Goal: Information Seeking & Learning: Learn about a topic

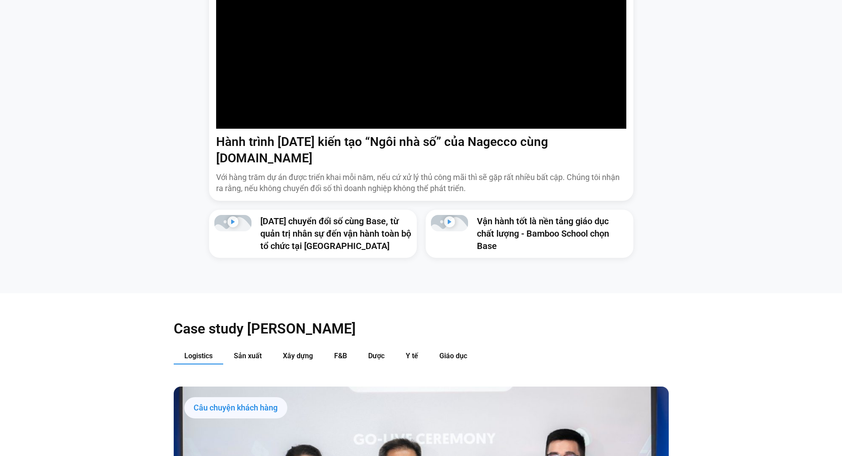
scroll to position [884, 0]
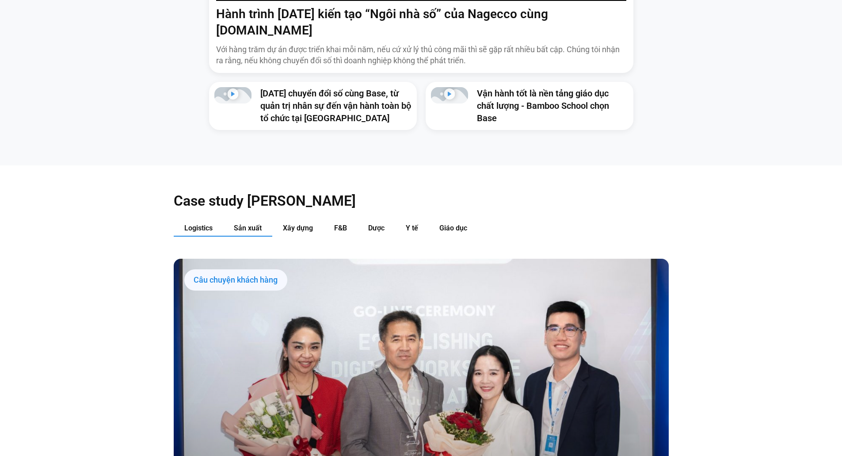
click at [246, 224] on span "Sản xuất" at bounding box center [248, 228] width 28 height 8
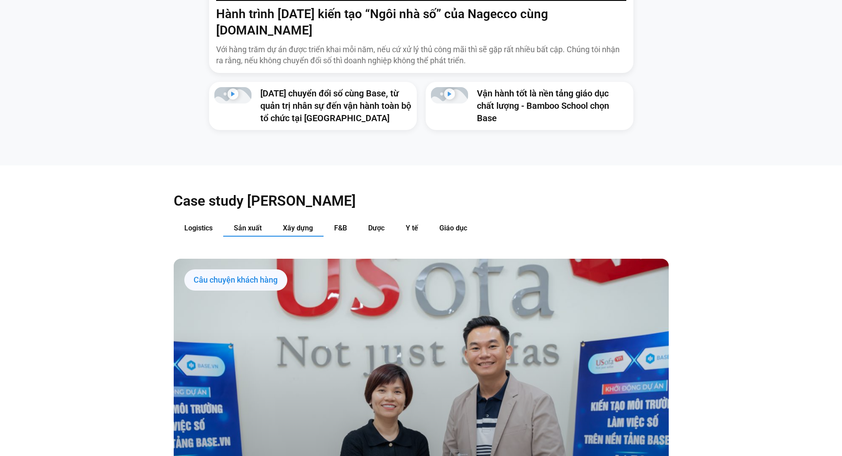
click at [312, 224] on span "Xây dựng" at bounding box center [298, 228] width 30 height 8
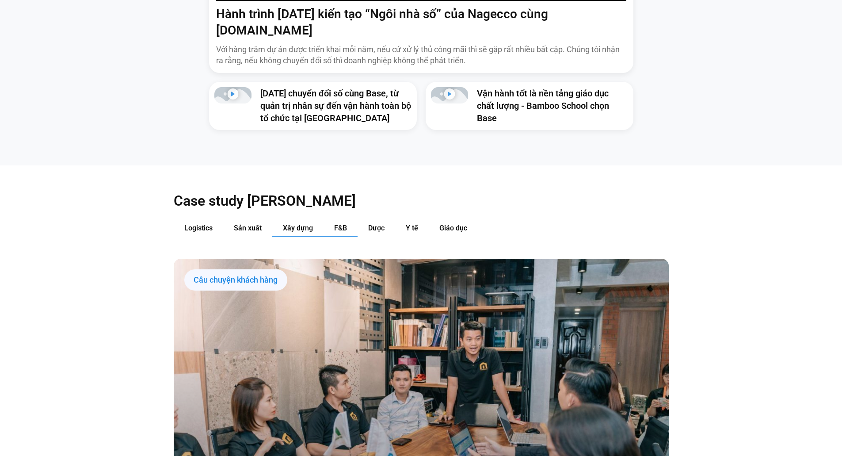
click at [353, 220] on button "F&B" at bounding box center [340, 228] width 34 height 16
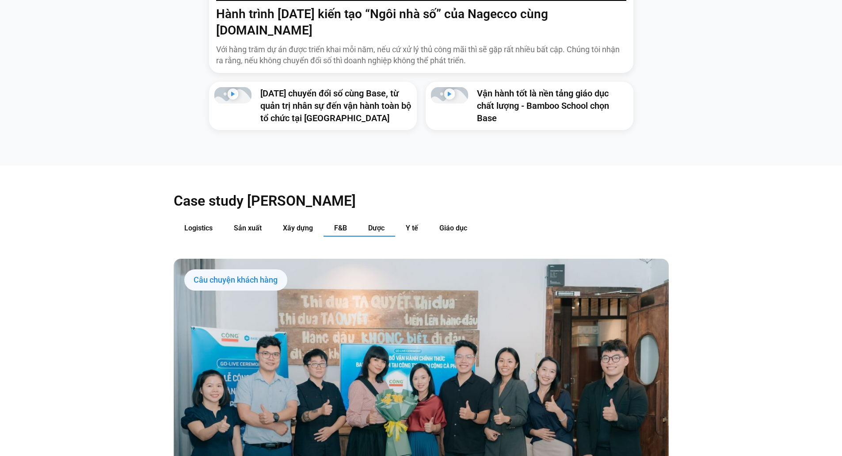
click at [390, 220] on button "Dược" at bounding box center [376, 228] width 38 height 16
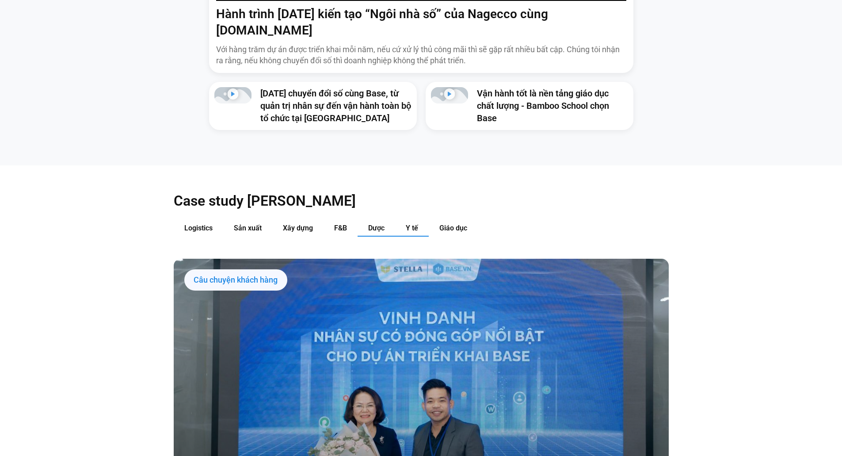
click at [415, 224] on span "Y tế" at bounding box center [412, 228] width 12 height 8
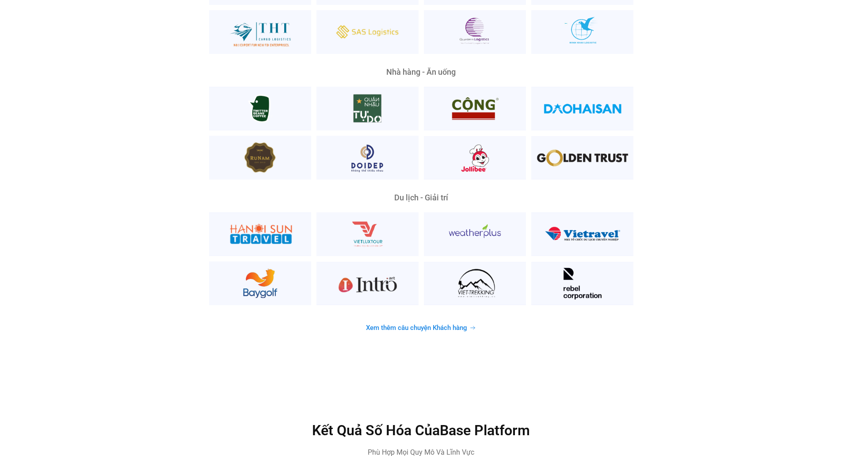
scroll to position [2357, 0]
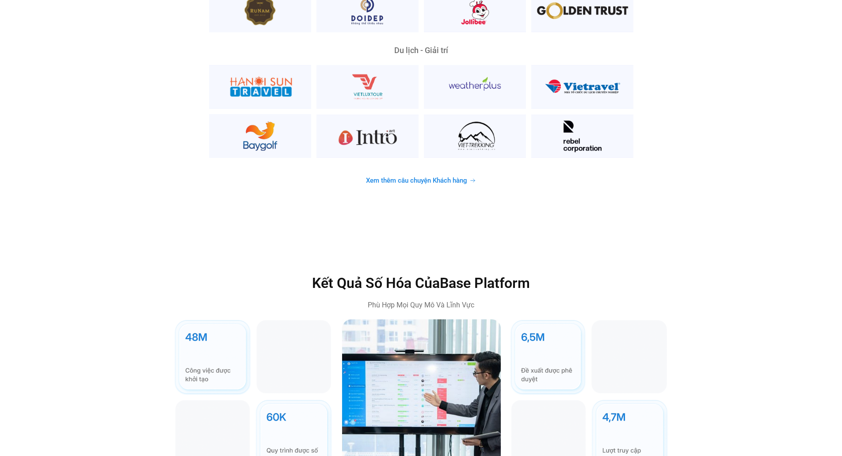
click at [415, 177] on span "Xem thêm câu chuyện Khách hàng" at bounding box center [416, 180] width 101 height 7
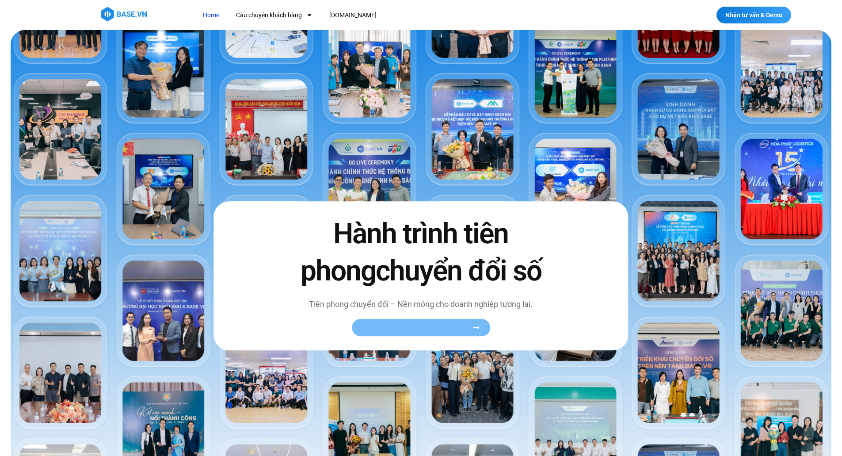
click at [414, 322] on link "Xem toàn bộ câu chuyện khách hàng" at bounding box center [421, 327] width 138 height 17
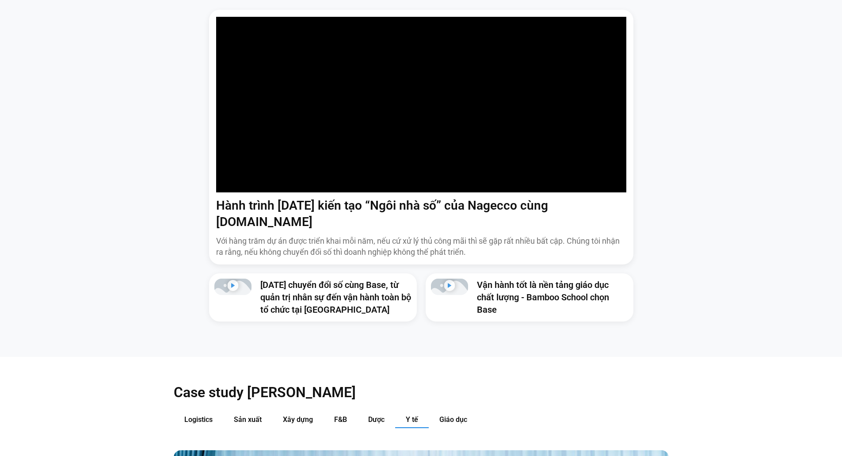
scroll to position [589, 0]
